Goal: Task Accomplishment & Management: Manage account settings

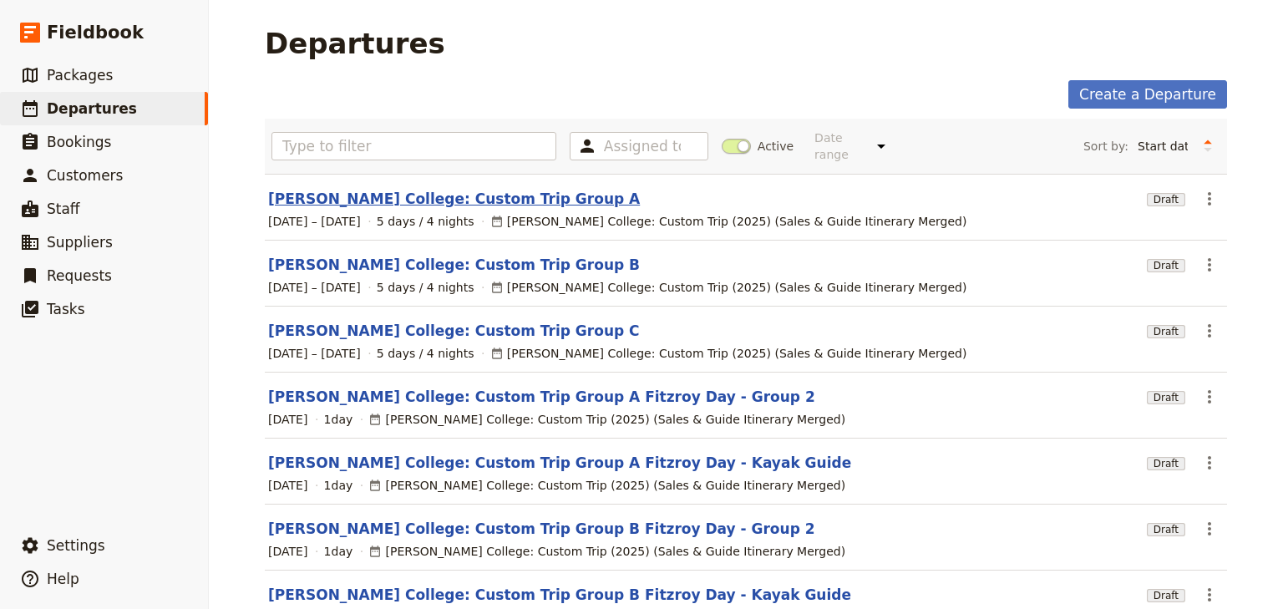
click at [419, 189] on link "[PERSON_NAME] College: Custom Trip Group A" at bounding box center [454, 199] width 372 height 20
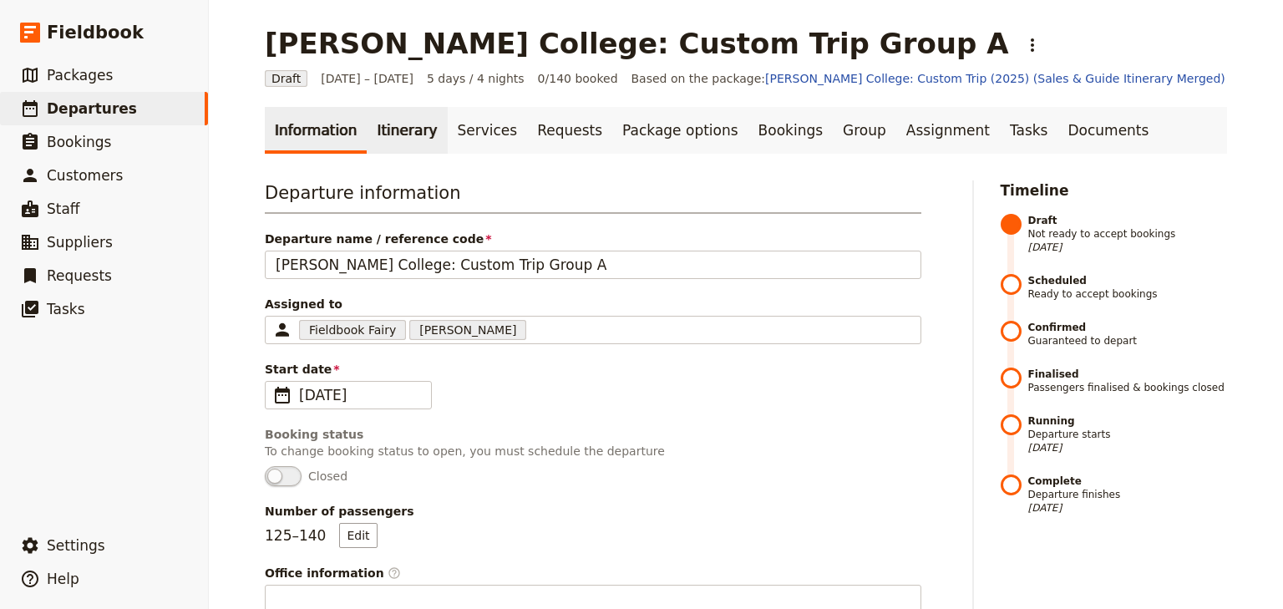
click at [397, 123] on link "Itinerary" at bounding box center [407, 130] width 80 height 47
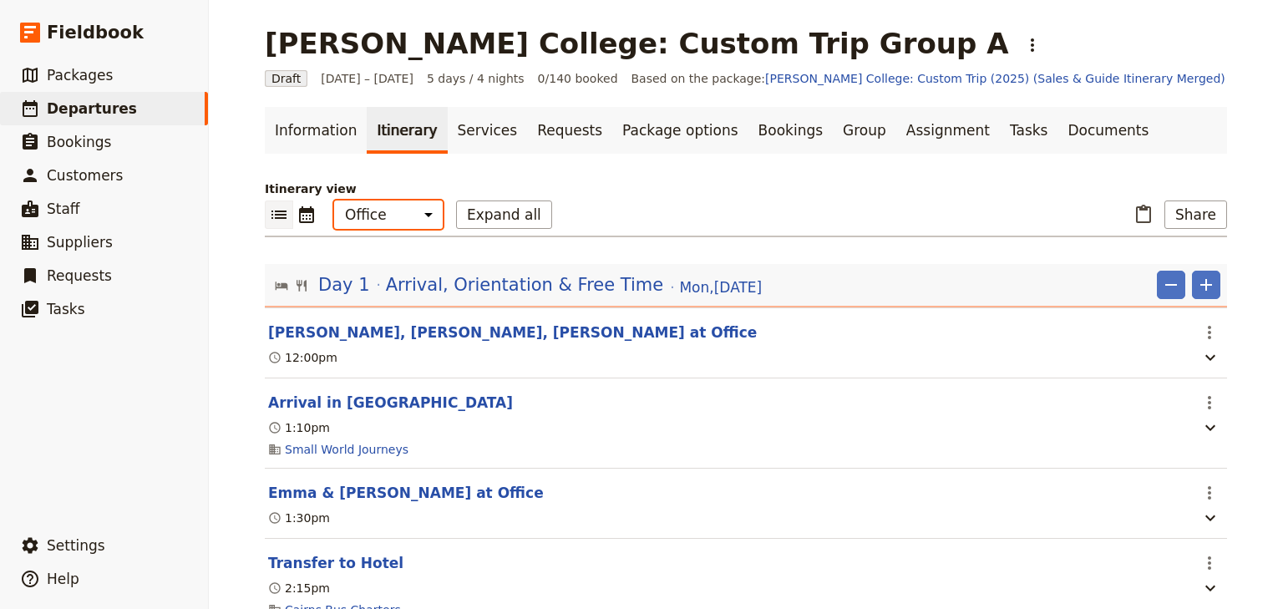
drag, startPoint x: 393, startPoint y: 214, endPoint x: 395, endPoint y: 197, distance: 16.8
click at [393, 214] on select "Office Guide Passenger Sales" at bounding box center [388, 214] width 109 height 28
select select "STAFF"
click at [334, 200] on select "Office Guide Passenger Sales" at bounding box center [388, 214] width 109 height 28
click at [484, 214] on button "Expand all" at bounding box center [504, 214] width 96 height 28
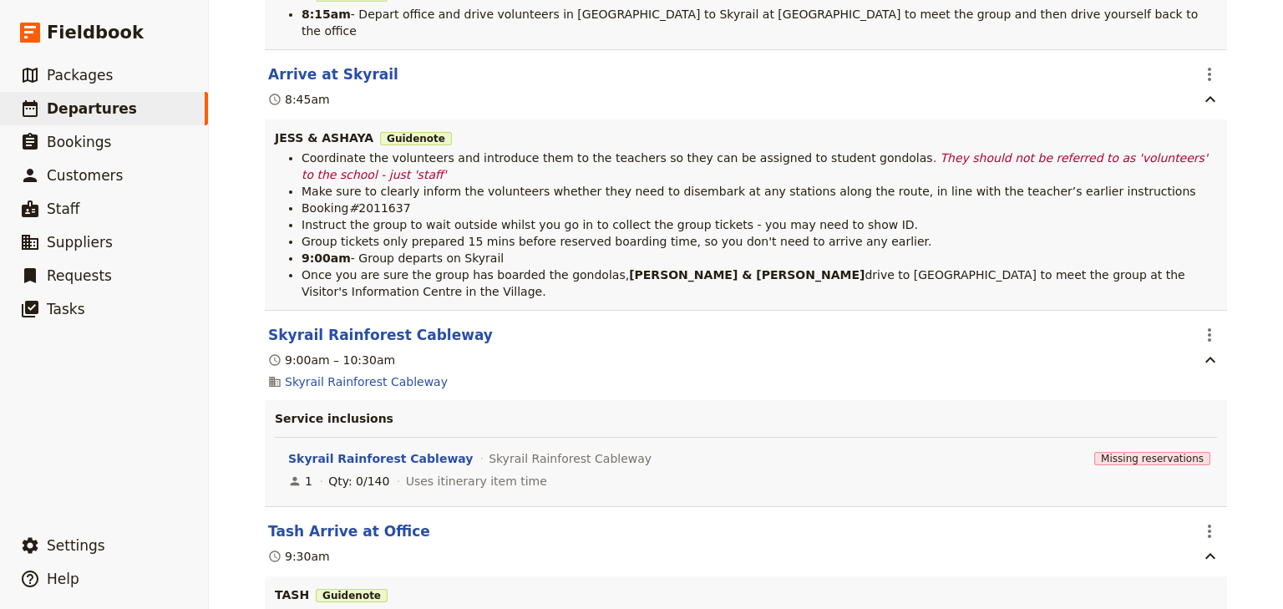
scroll to position [6883, 0]
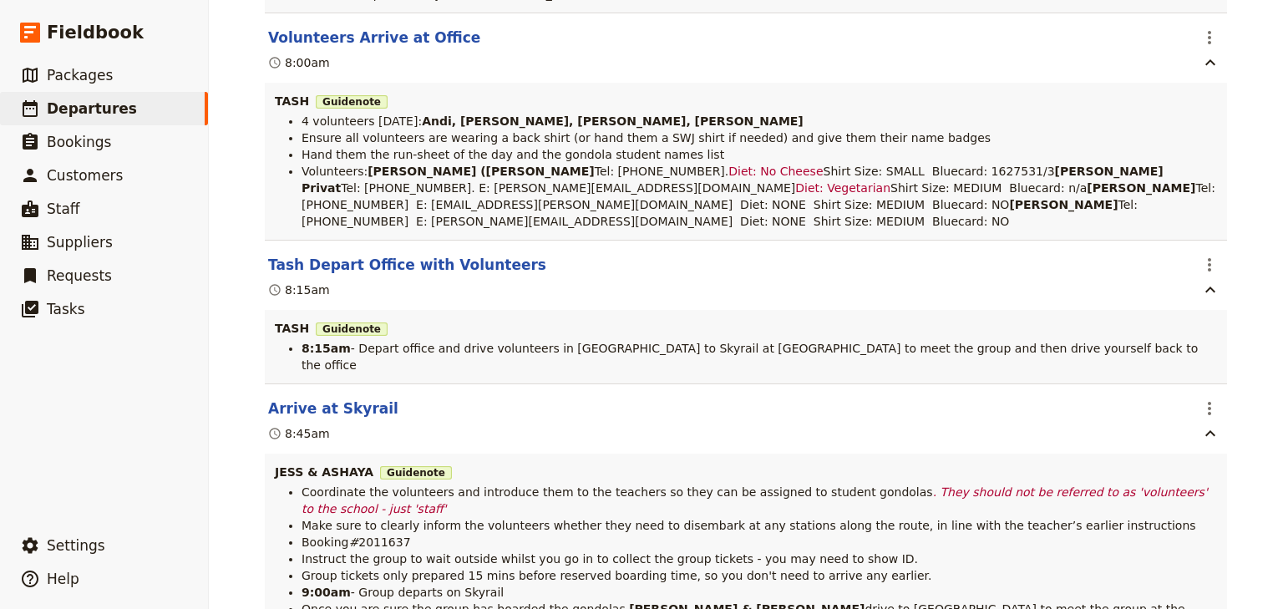
click at [412, 178] on strong "[PERSON_NAME] ([PERSON_NAME]" at bounding box center [481, 171] width 227 height 13
drag, startPoint x: 478, startPoint y: 214, endPoint x: 358, endPoint y: 214, distance: 120.3
click at [358, 214] on li "Volunteers: [PERSON_NAME] ([PERSON_NAME] Tel: [PHONE_NUMBER]. Diet: No Cheese S…" at bounding box center [759, 196] width 915 height 67
click at [1208, 48] on icon "Actions" at bounding box center [1209, 38] width 20 height 20
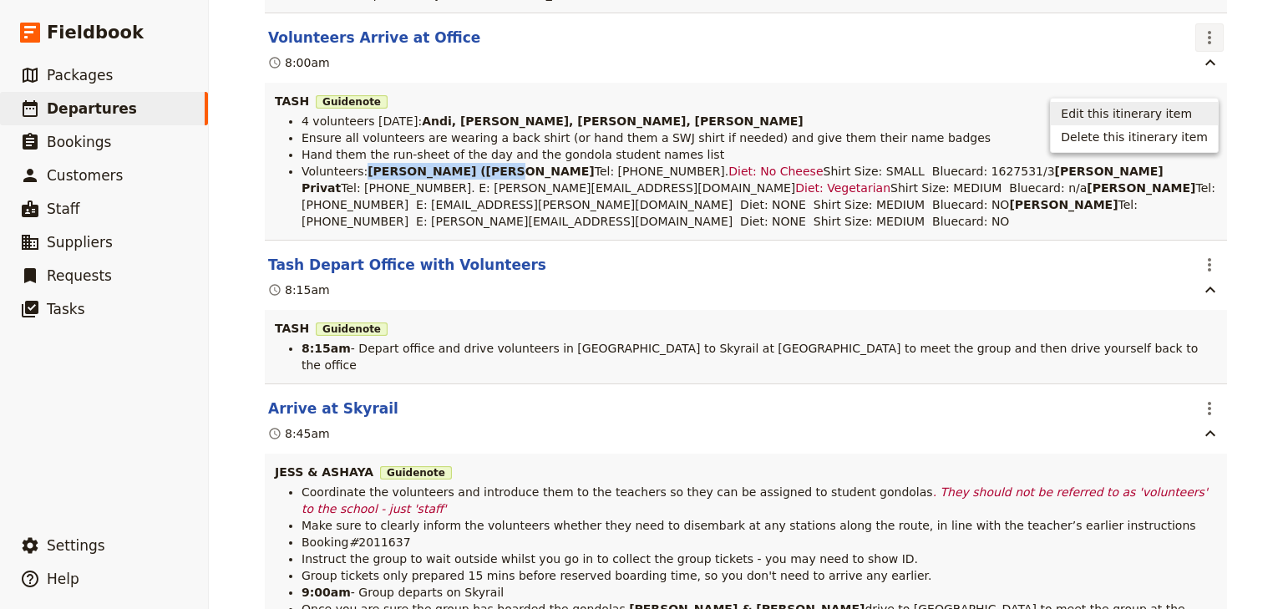
click at [1169, 110] on span "Edit this itinerary item" at bounding box center [1126, 113] width 131 height 17
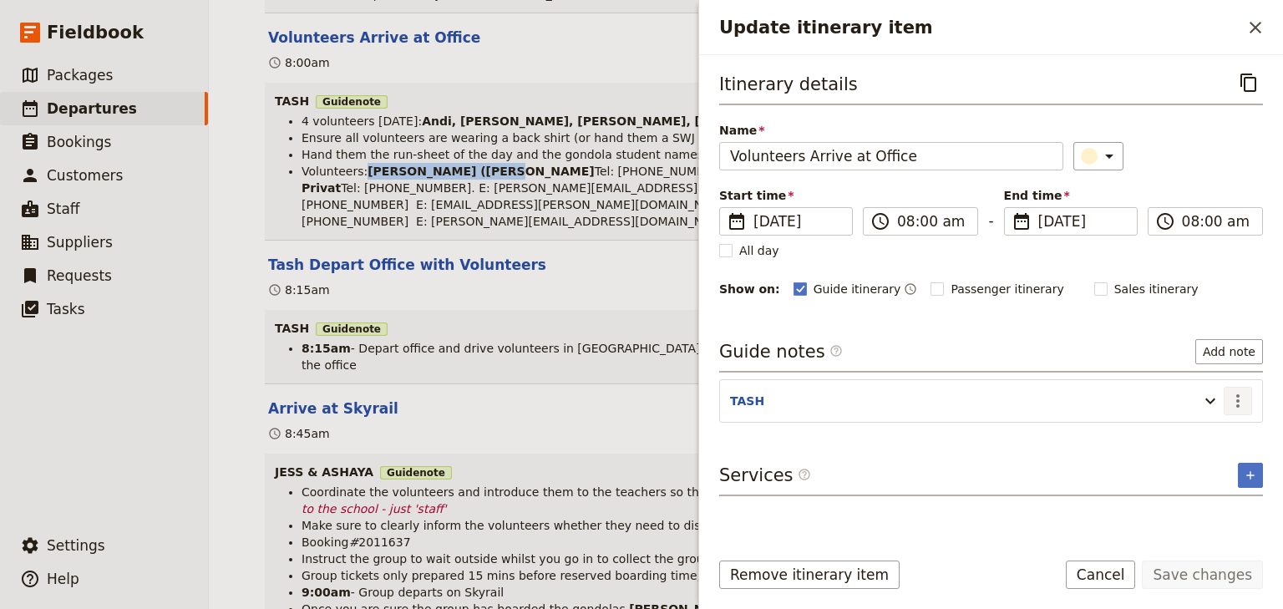
click at [1243, 399] on icon "Actions" at bounding box center [1238, 401] width 20 height 20
drag, startPoint x: 1199, startPoint y: 436, endPoint x: 1189, endPoint y: 436, distance: 10.0
click at [1189, 436] on span "Edit note" at bounding box center [1190, 434] width 53 height 17
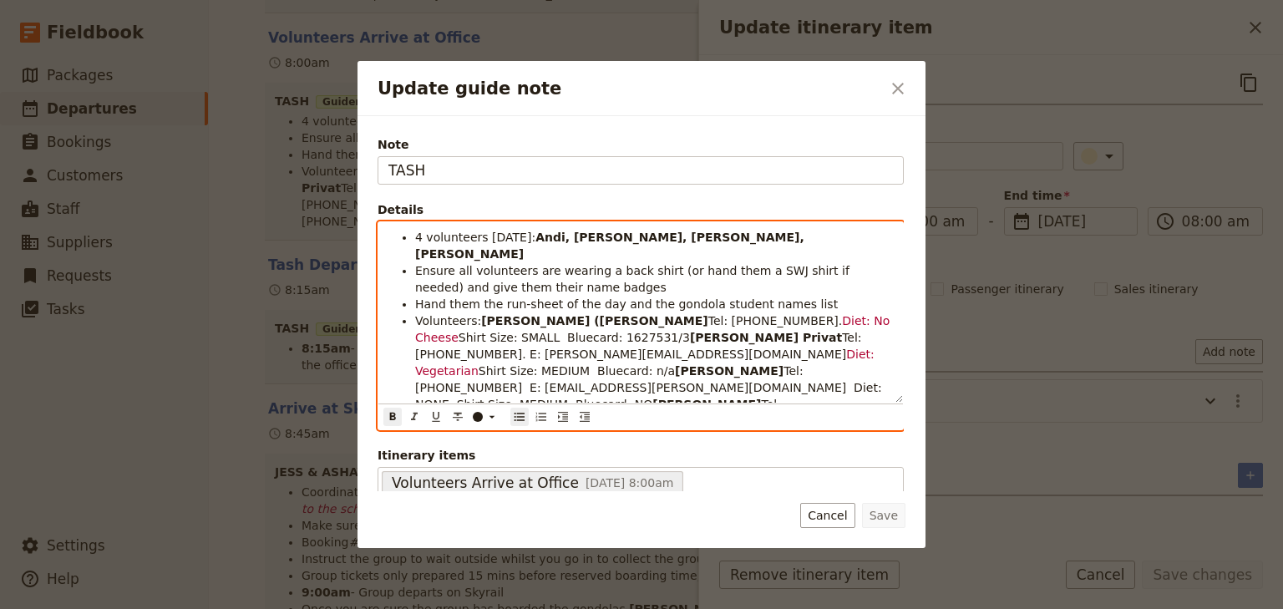
click at [520, 314] on strong "[PERSON_NAME] ([PERSON_NAME]" at bounding box center [594, 320] width 227 height 13
drag, startPoint x: 597, startPoint y: 301, endPoint x: 478, endPoint y: 301, distance: 119.4
click at [478, 312] on li "Volunteers: [PERSON_NAME] ([PERSON_NAME] Tel: [PHONE_NUMBER]. Diet: No Cheese S…" at bounding box center [654, 379] width 478 height 134
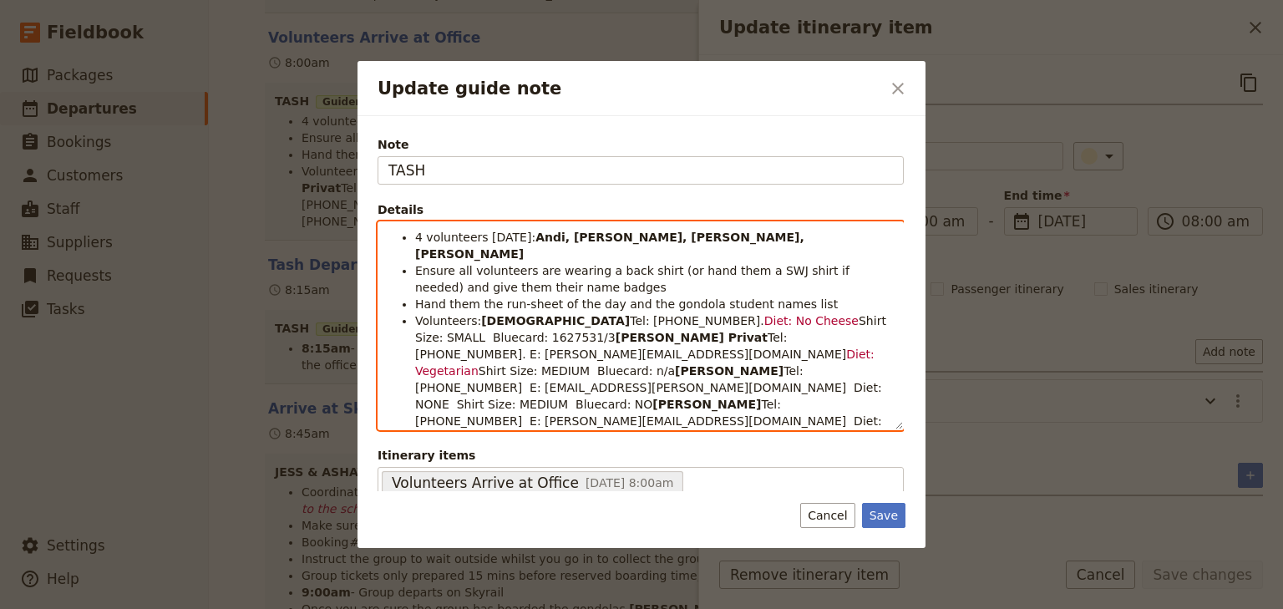
drag, startPoint x: 532, startPoint y: 307, endPoint x: 607, endPoint y: 307, distance: 75.2
click at [630, 314] on span "Tel: [PHONE_NUMBER]." at bounding box center [697, 320] width 134 height 13
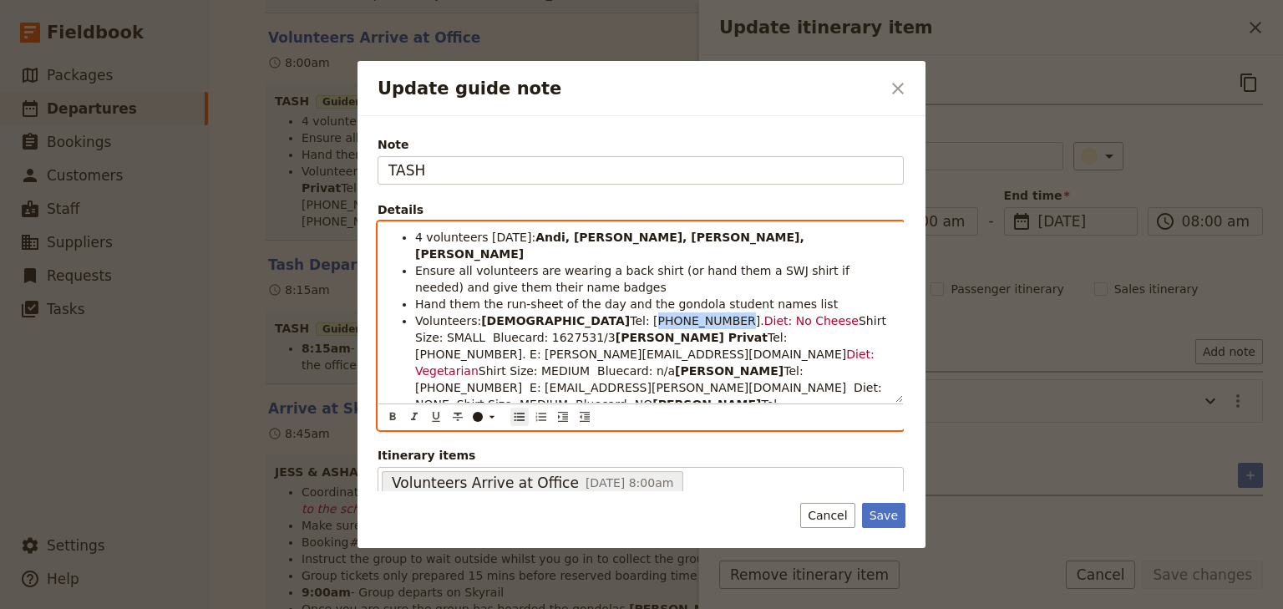
drag, startPoint x: 617, startPoint y: 304, endPoint x: 550, endPoint y: 304, distance: 67.7
click at [630, 314] on span "Tel: [PHONE_NUMBER]." at bounding box center [697, 320] width 134 height 13
drag, startPoint x: 611, startPoint y: 317, endPoint x: 684, endPoint y: 311, distance: 73.7
click at [613, 331] on span "Tel: [PHONE_NUMBER]. E: [PERSON_NAME][EMAIL_ADDRESS][DOMAIN_NAME]" at bounding box center [630, 346] width 431 height 30
drag, startPoint x: 727, startPoint y: 304, endPoint x: 672, endPoint y: 302, distance: 55.2
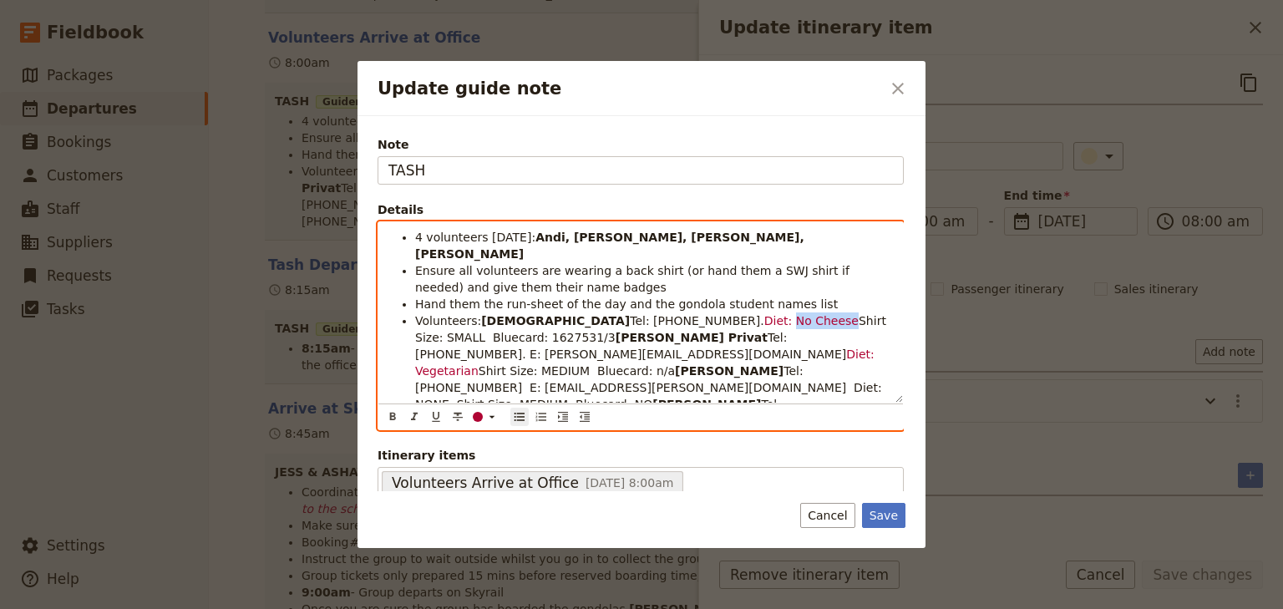
click at [672, 312] on li "Volunteers: [DEMOGRAPHIC_DATA] Tel: [PHONE_NUMBER]. Diet: No Cheese Shirt Size:…" at bounding box center [654, 379] width 478 height 134
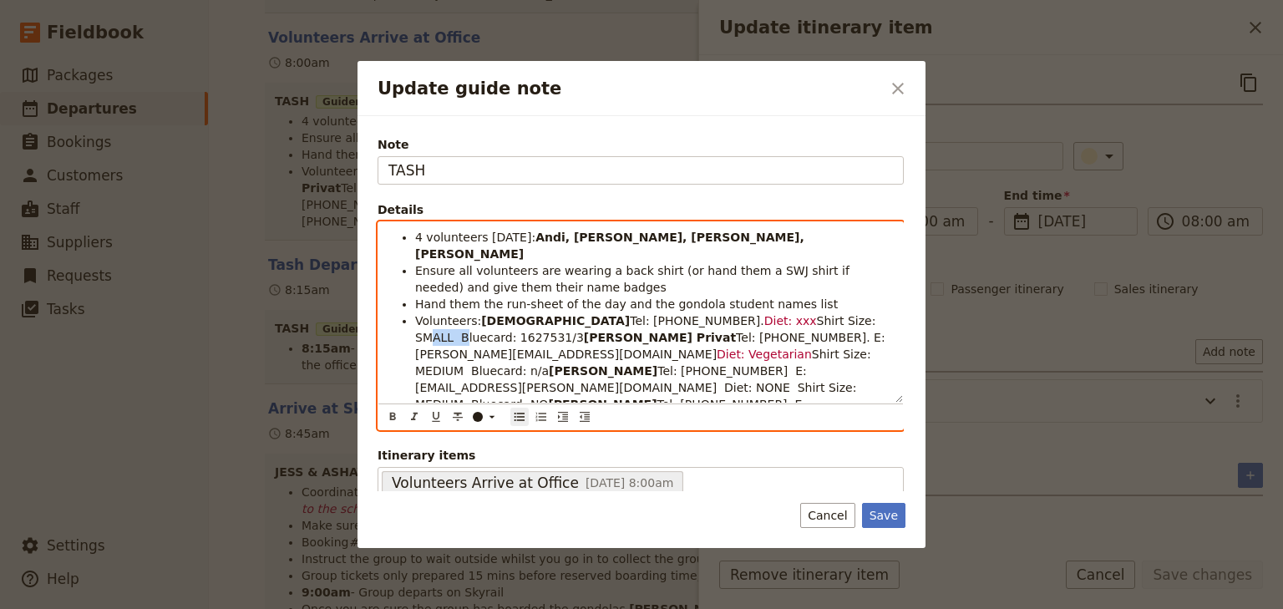
drag, startPoint x: 782, startPoint y: 302, endPoint x: 747, endPoint y: 302, distance: 35.1
click at [747, 314] on span "Shirt Size: SMALL Bluecard: 1627531/3" at bounding box center [647, 329] width 464 height 30
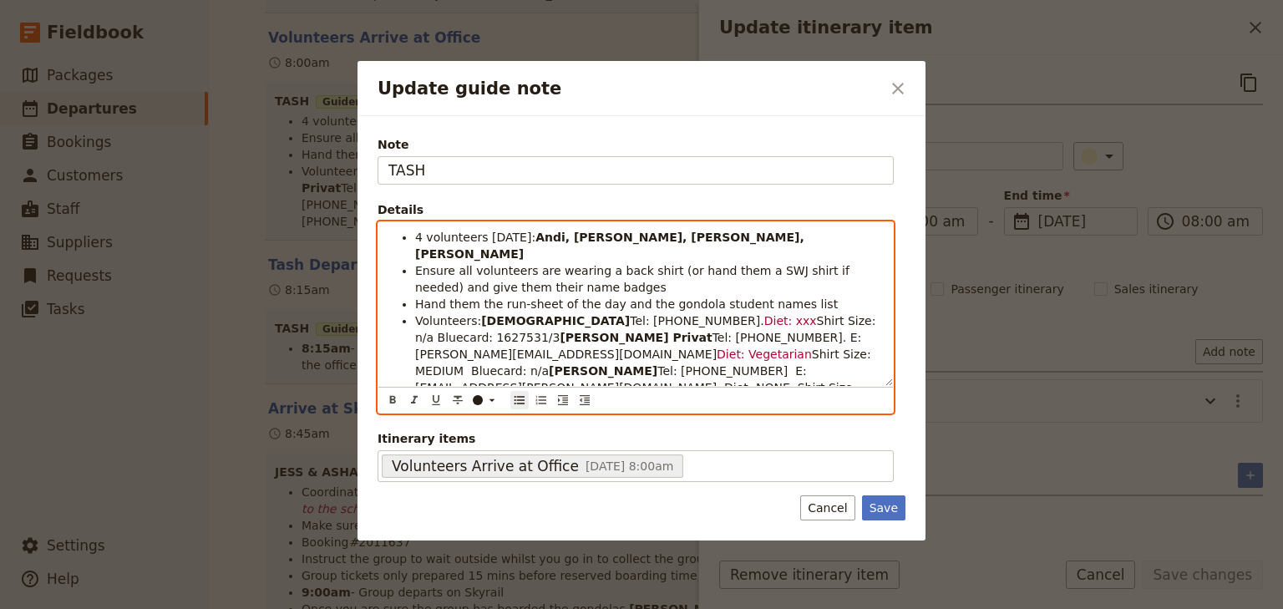
drag, startPoint x: 875, startPoint y: 305, endPoint x: 815, endPoint y: 303, distance: 59.3
click at [815, 314] on span "Shirt Size: n/a Bluecard: 1627531/3" at bounding box center [647, 329] width 464 height 30
click at [825, 348] on li "Volunteers: [DEMOGRAPHIC_DATA] Tel: [PHONE_NUMBER]. Diet: xxx Shirt Size: n/a B…" at bounding box center [649, 379] width 468 height 134
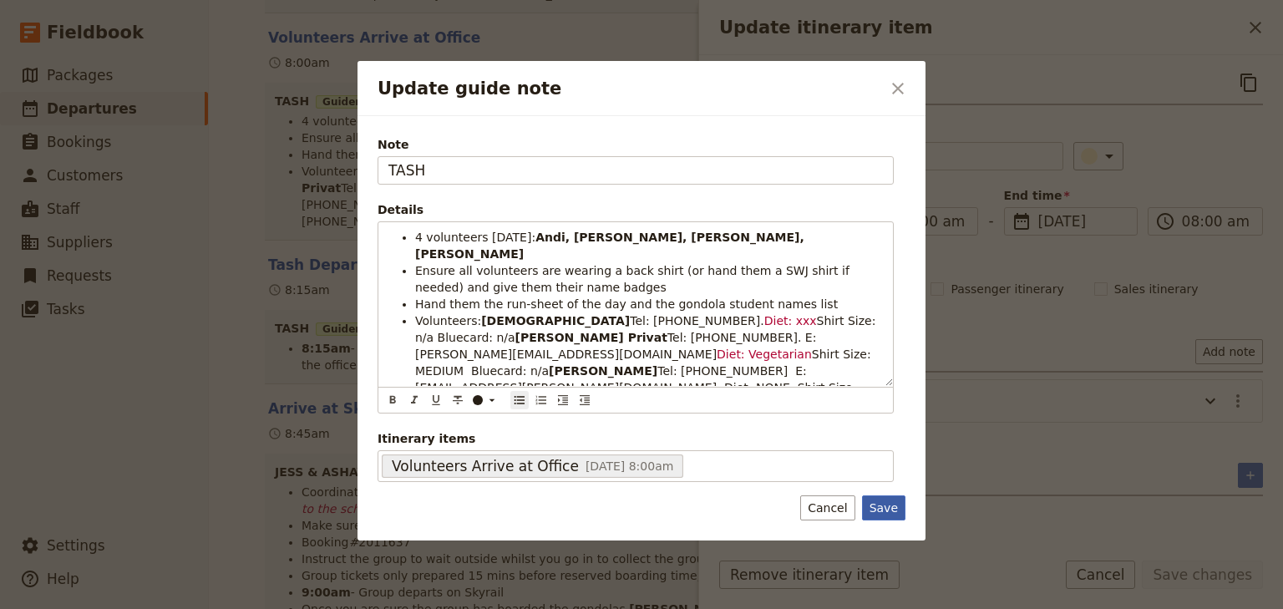
click at [890, 503] on button "Save" at bounding box center [883, 507] width 43 height 25
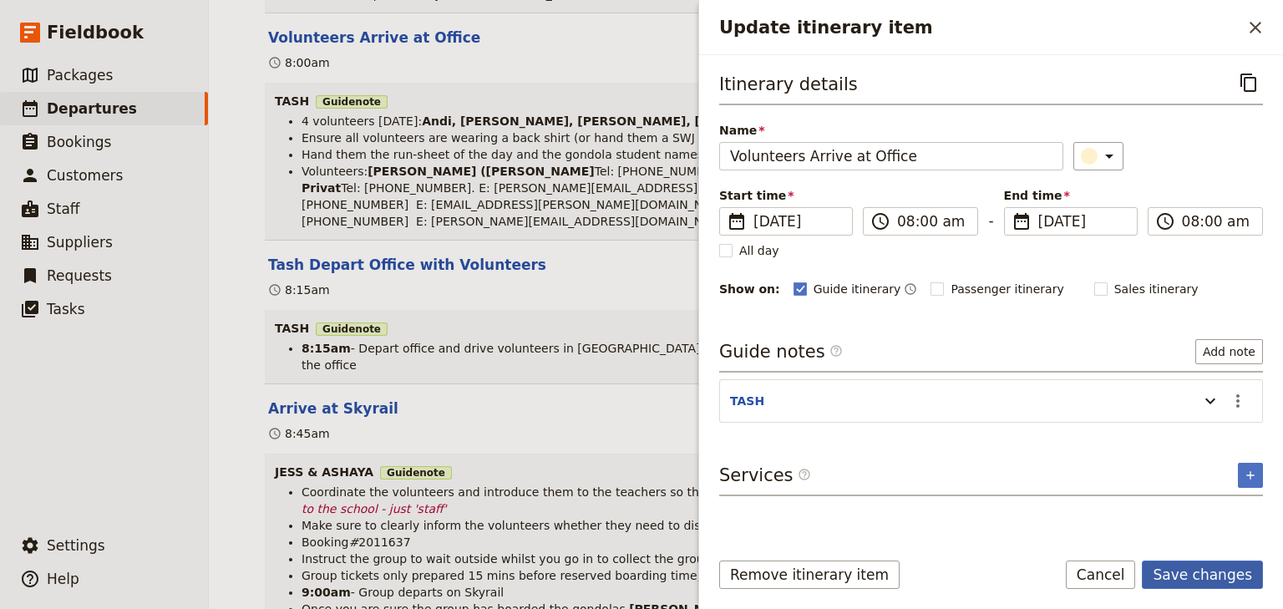
click at [1193, 576] on button "Save changes" at bounding box center [1202, 574] width 121 height 28
